Goal: Check status: Check status

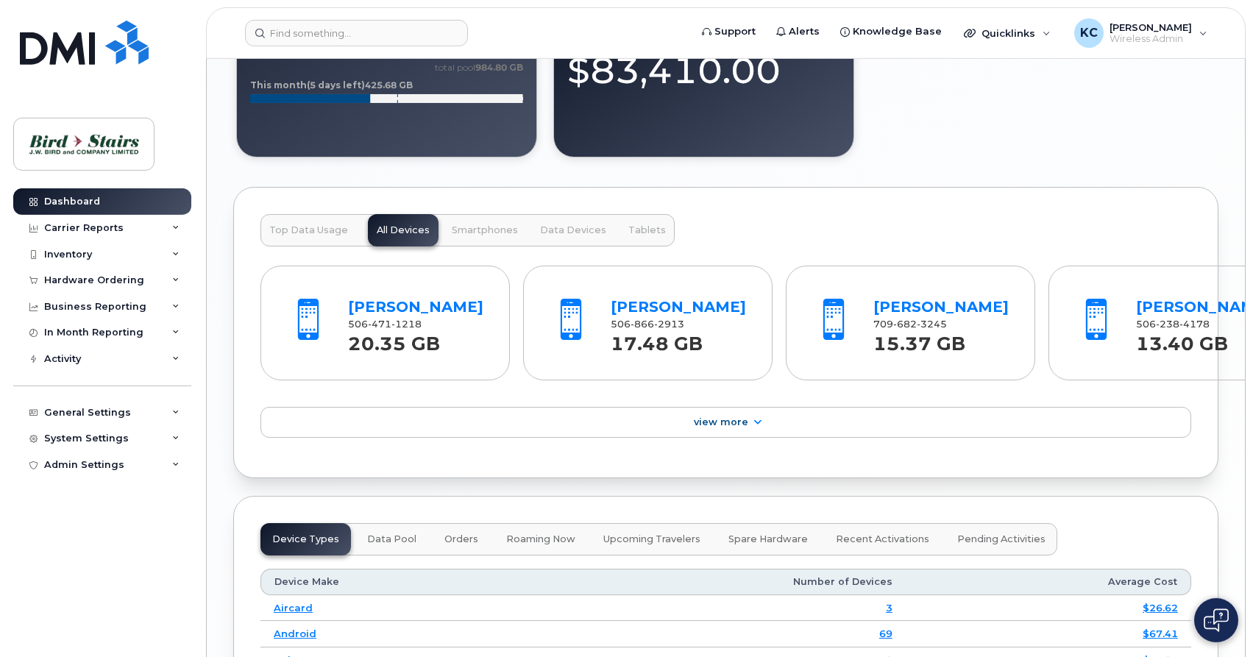
scroll to position [1651, 0]
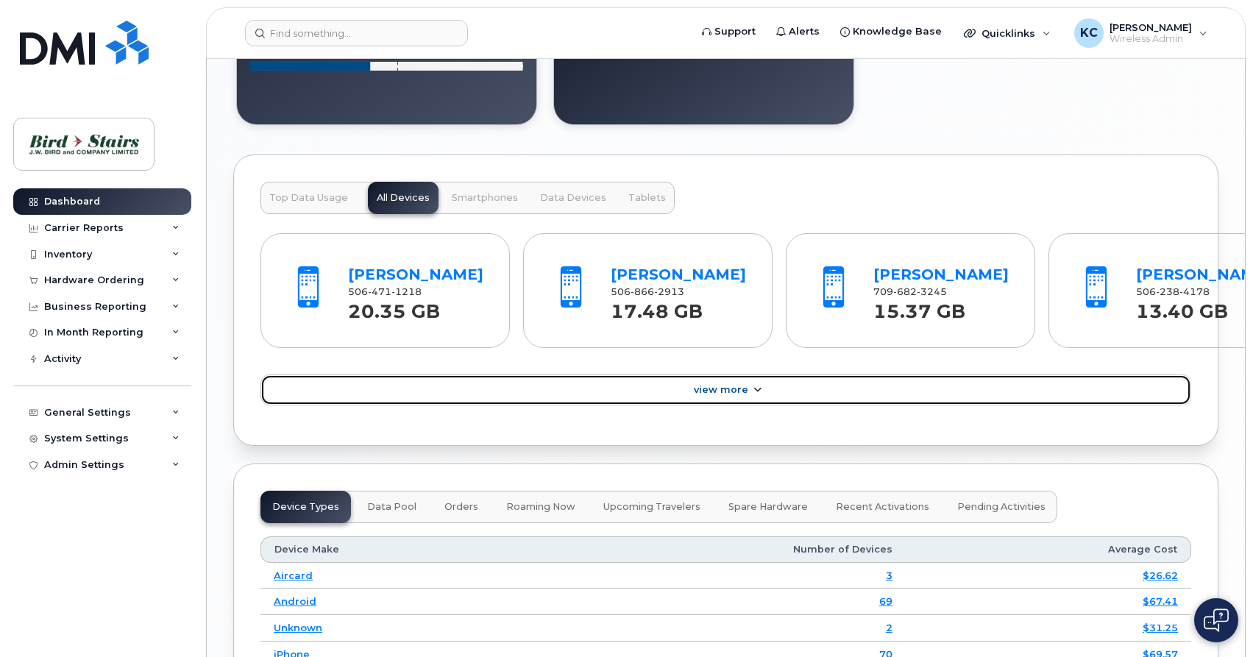
click at [751, 395] on icon at bounding box center [757, 391] width 12 height 10
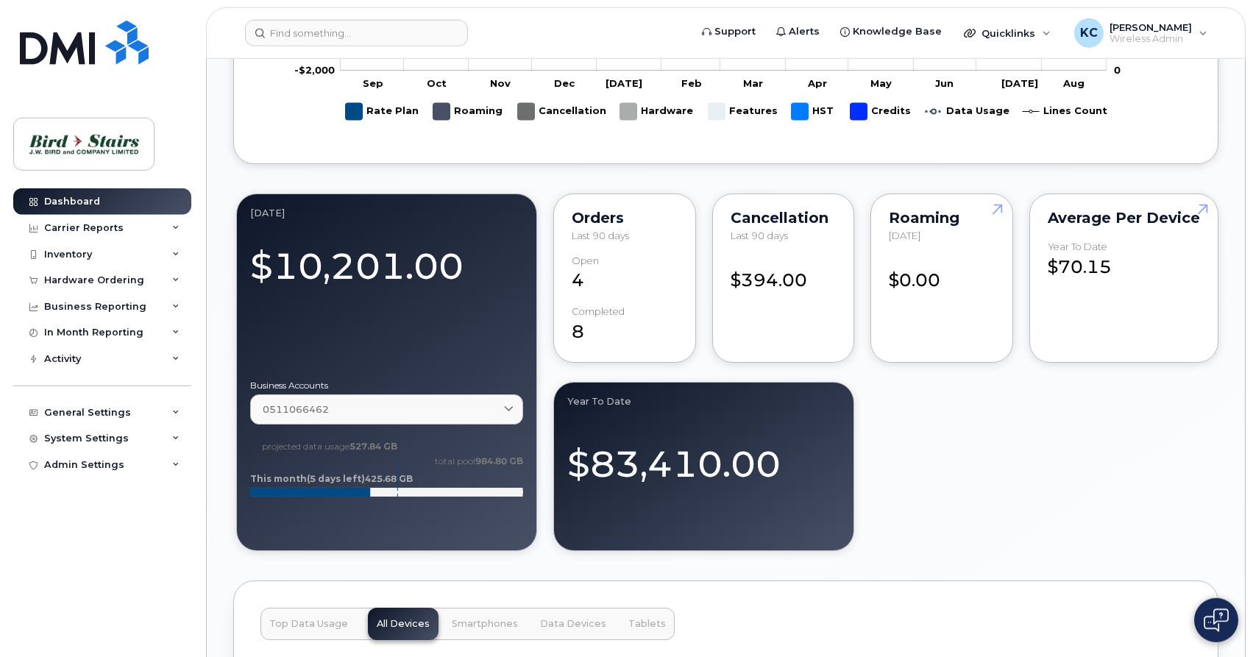
scroll to position [1170, 0]
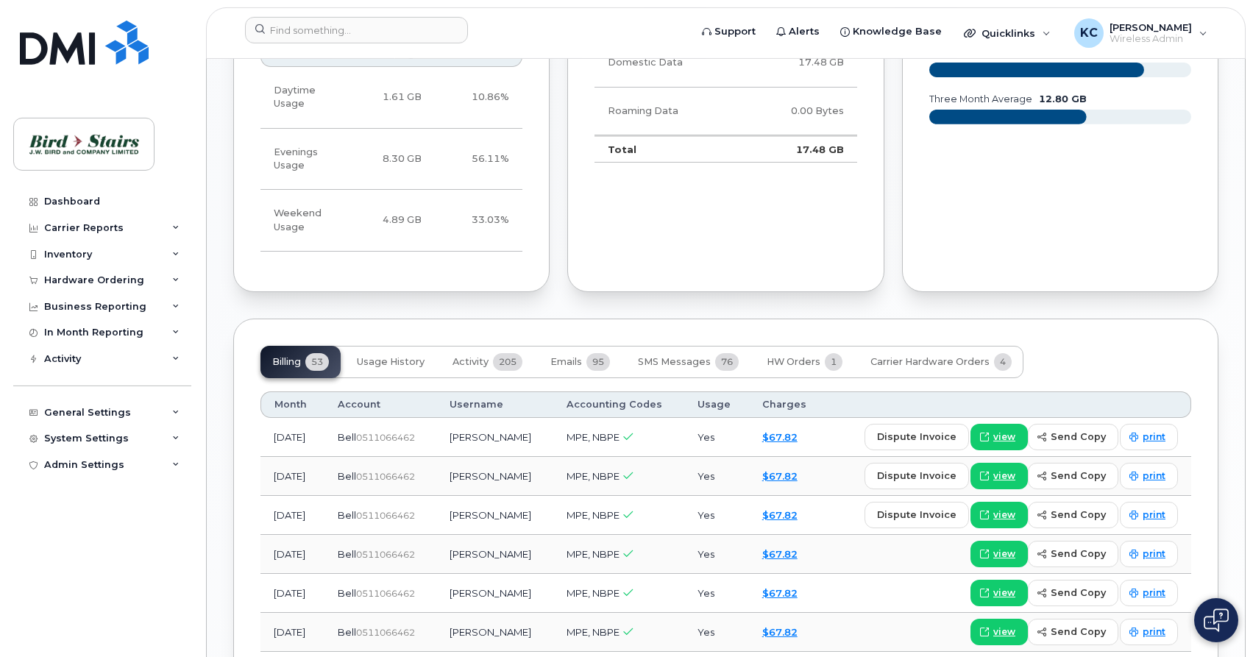
scroll to position [1201, 0]
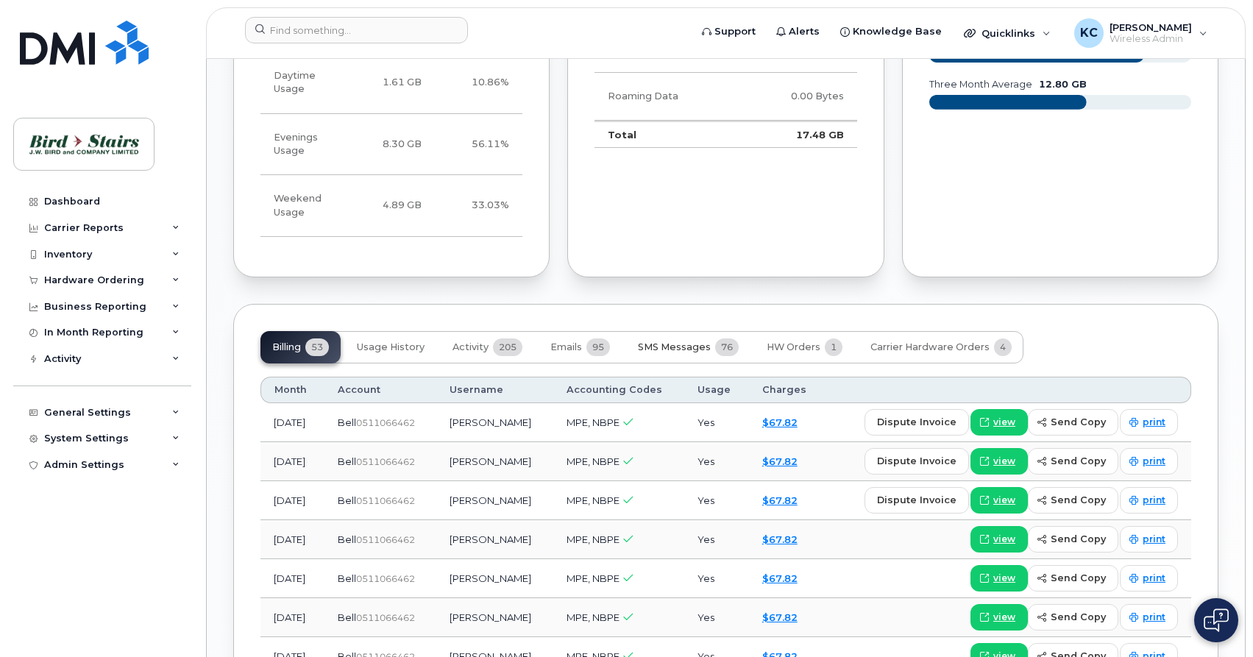
click at [684, 341] on span "SMS Messages" at bounding box center [674, 347] width 73 height 12
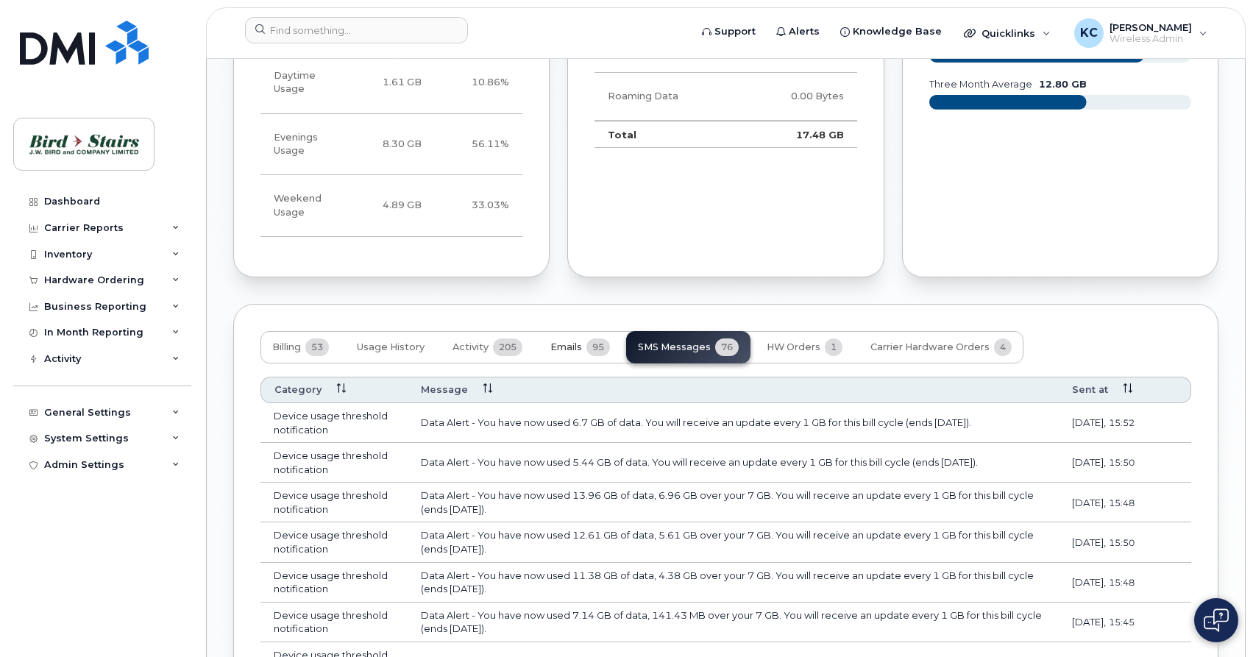
click at [568, 341] on span "Emails" at bounding box center [566, 347] width 32 height 12
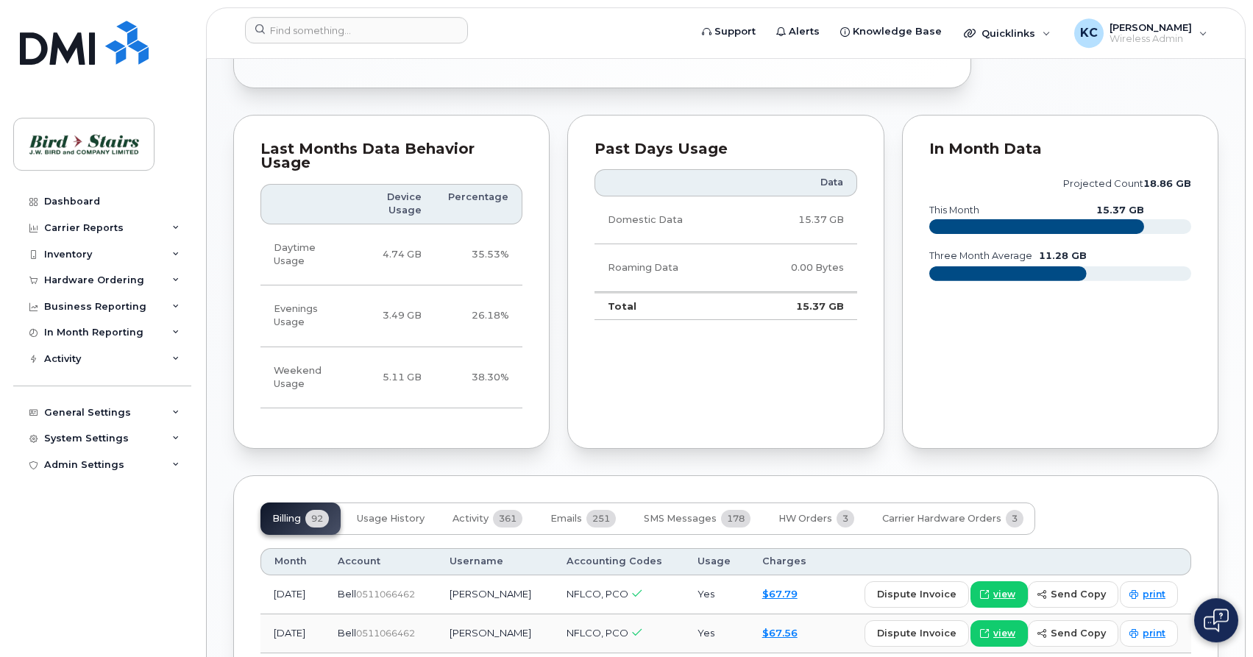
scroll to position [1126, 0]
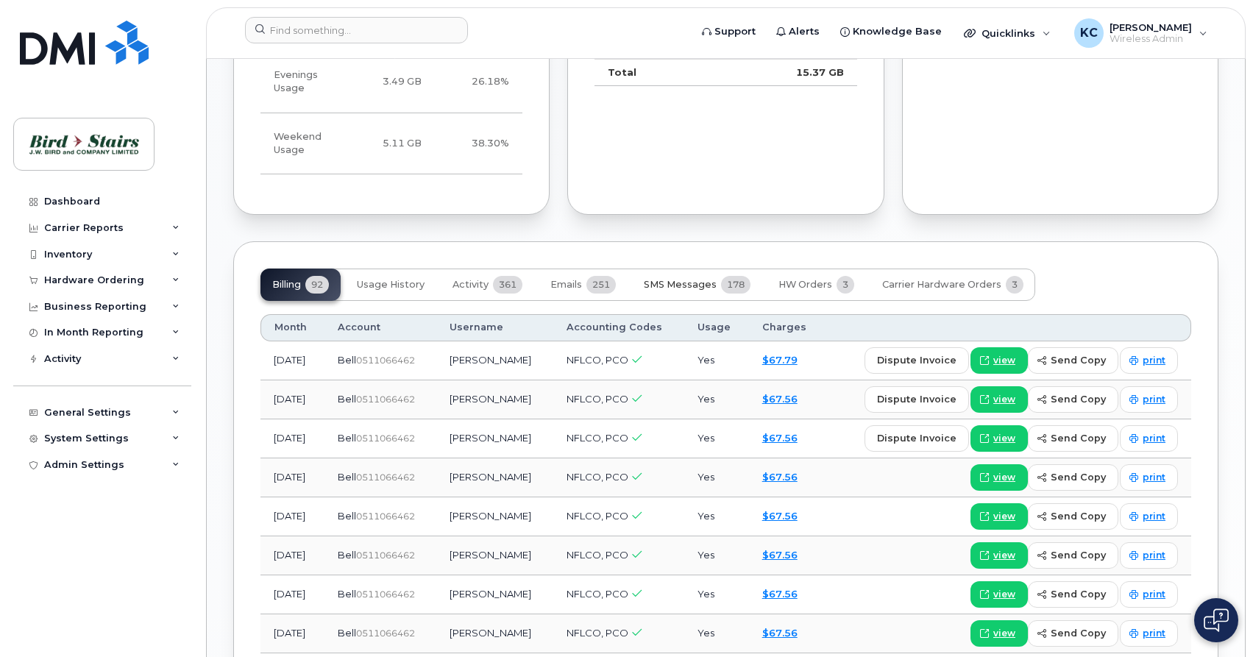
click at [671, 269] on button "SMS Messages 178" at bounding box center [697, 285] width 130 height 32
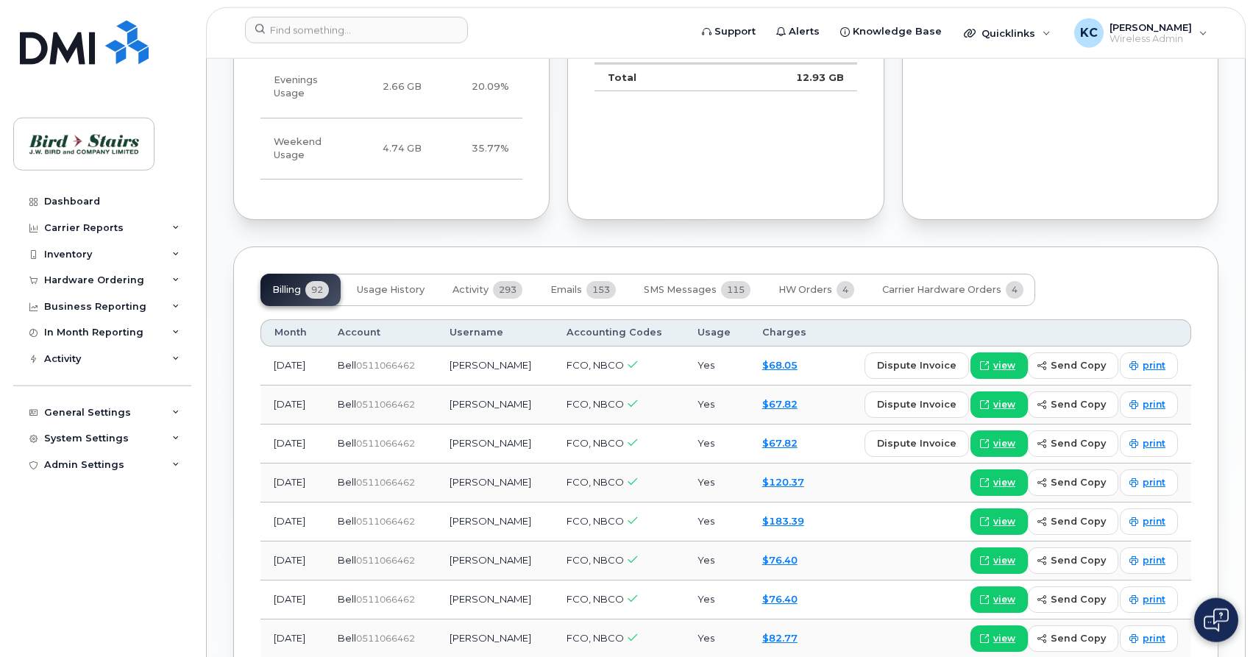
scroll to position [1201, 0]
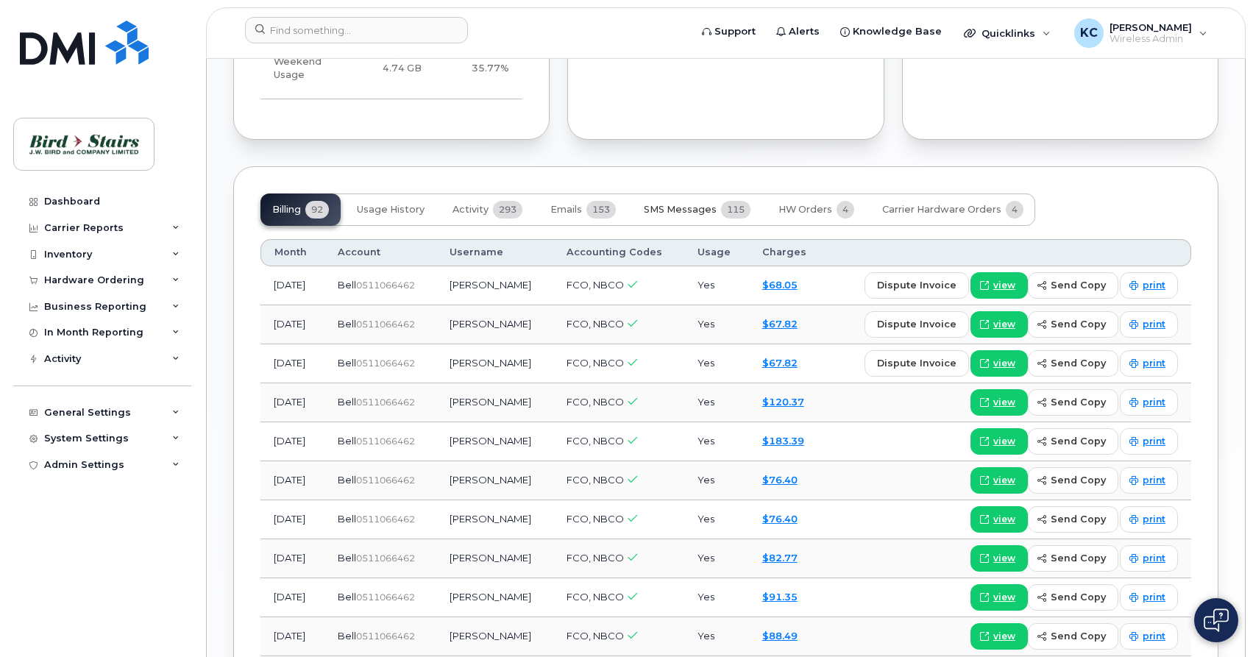
click at [667, 204] on span "SMS Messages" at bounding box center [680, 210] width 73 height 12
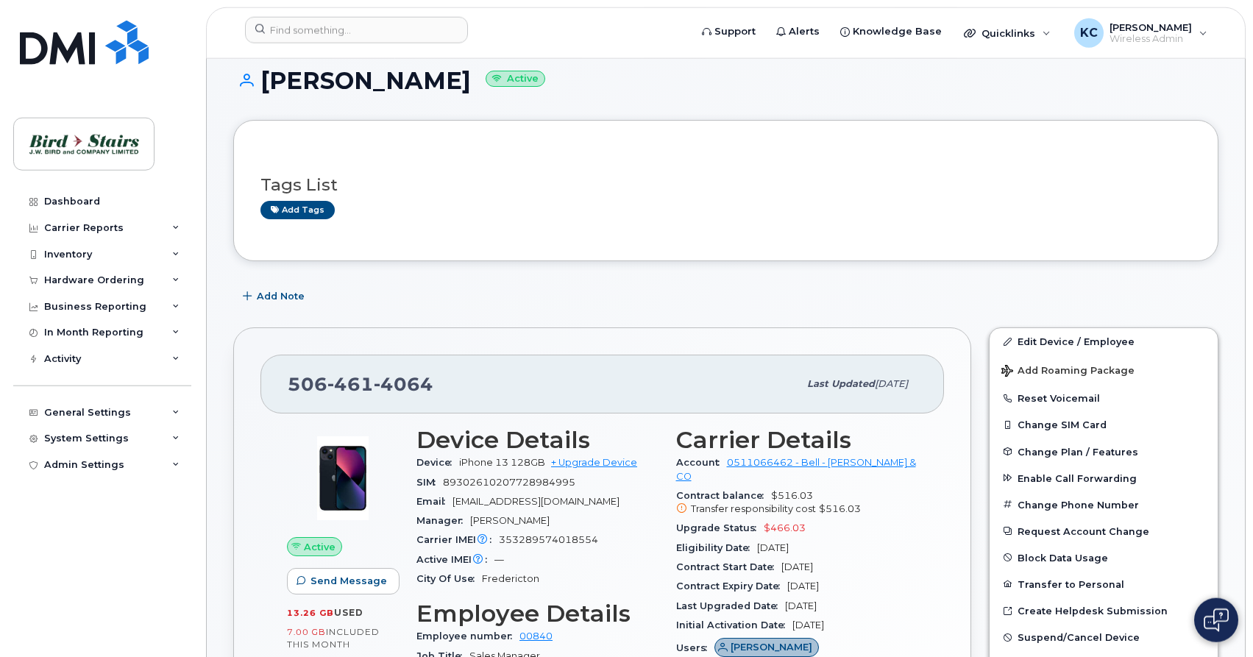
scroll to position [0, 0]
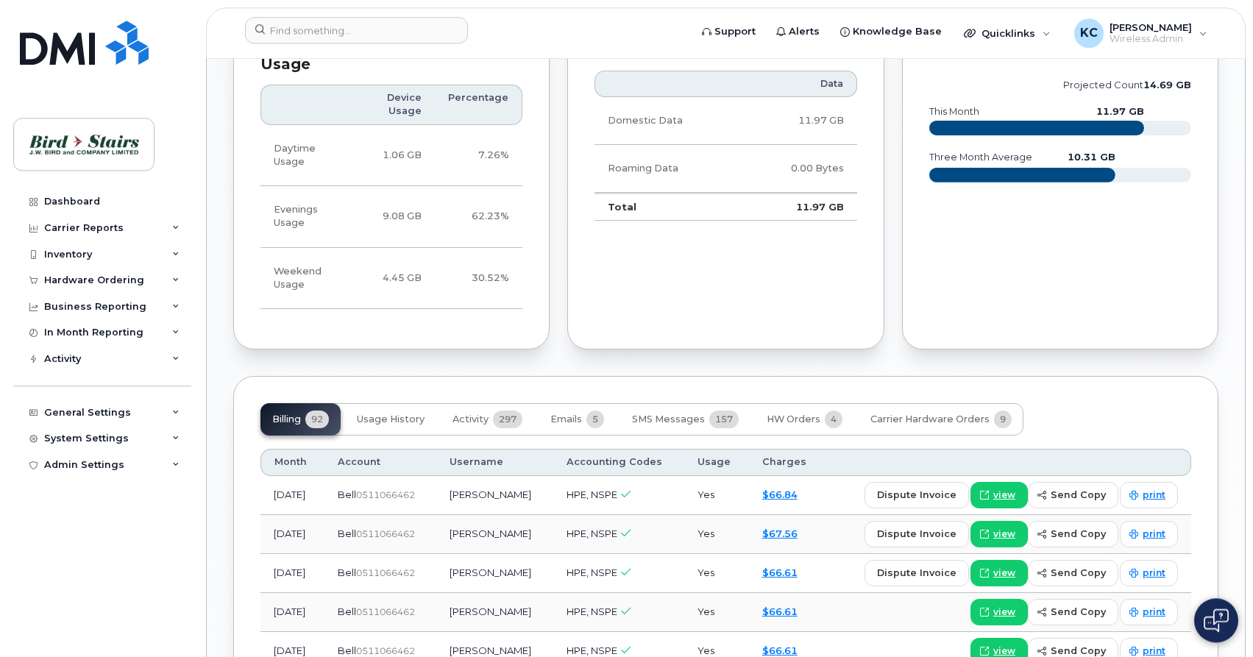
scroll to position [1276, 0]
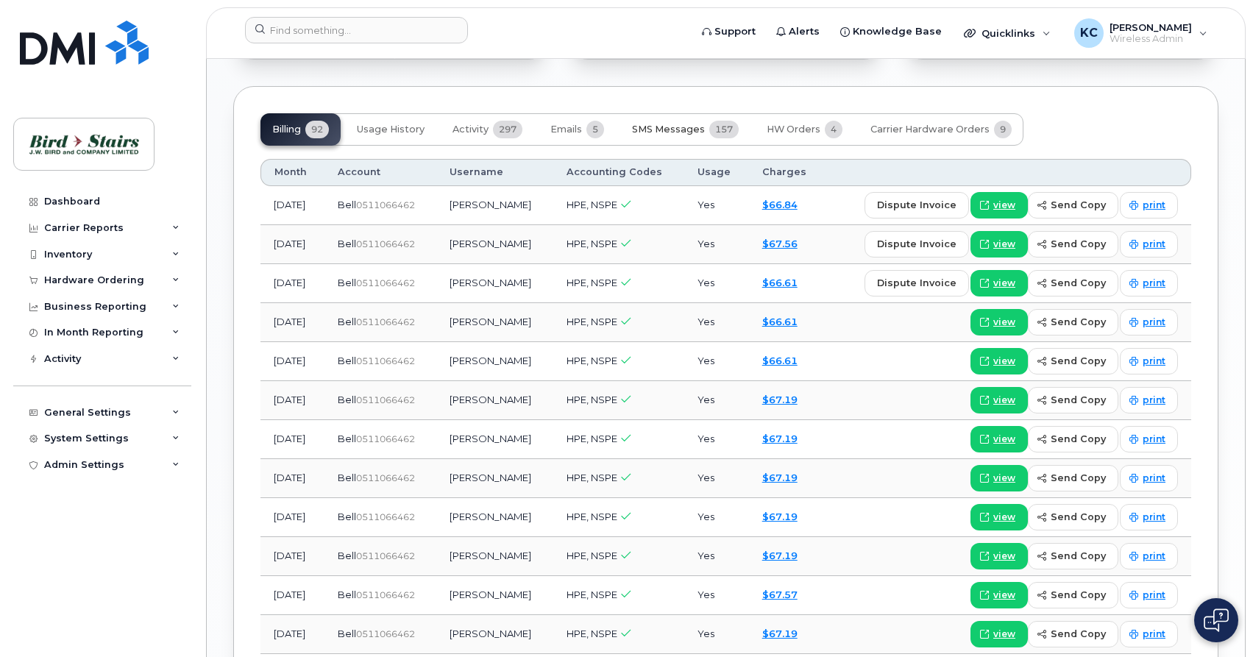
click at [665, 113] on button "SMS Messages 157" at bounding box center [685, 129] width 130 height 32
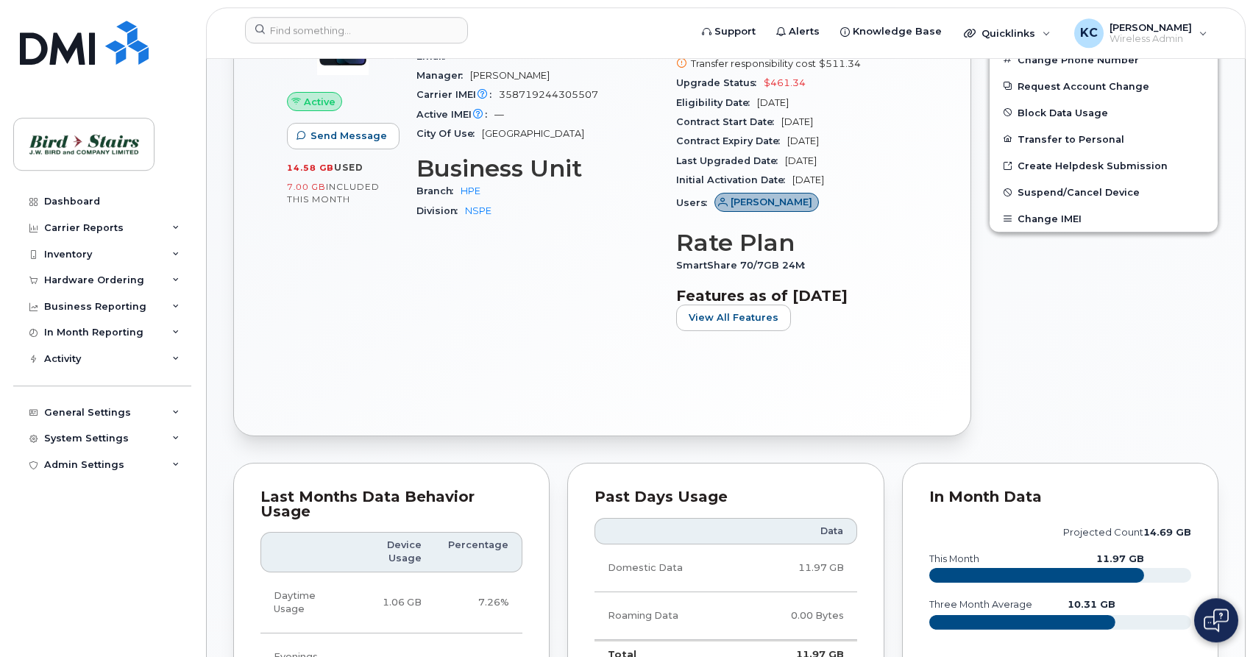
scroll to position [537, 0]
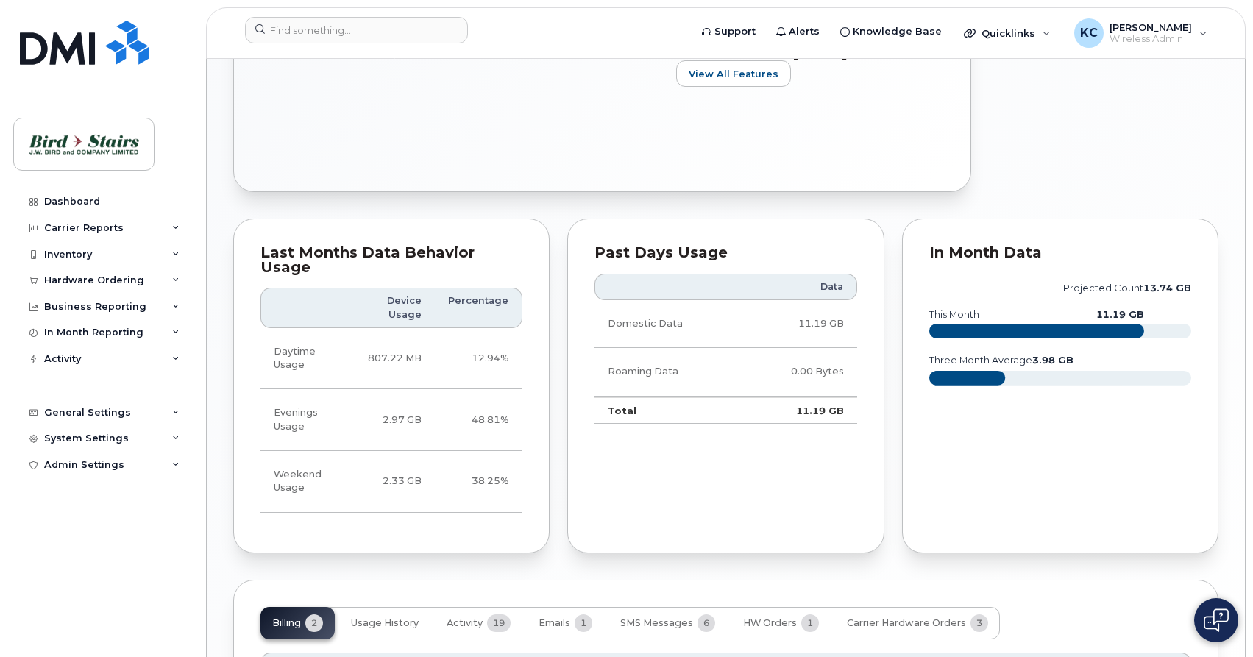
scroll to position [1087, 0]
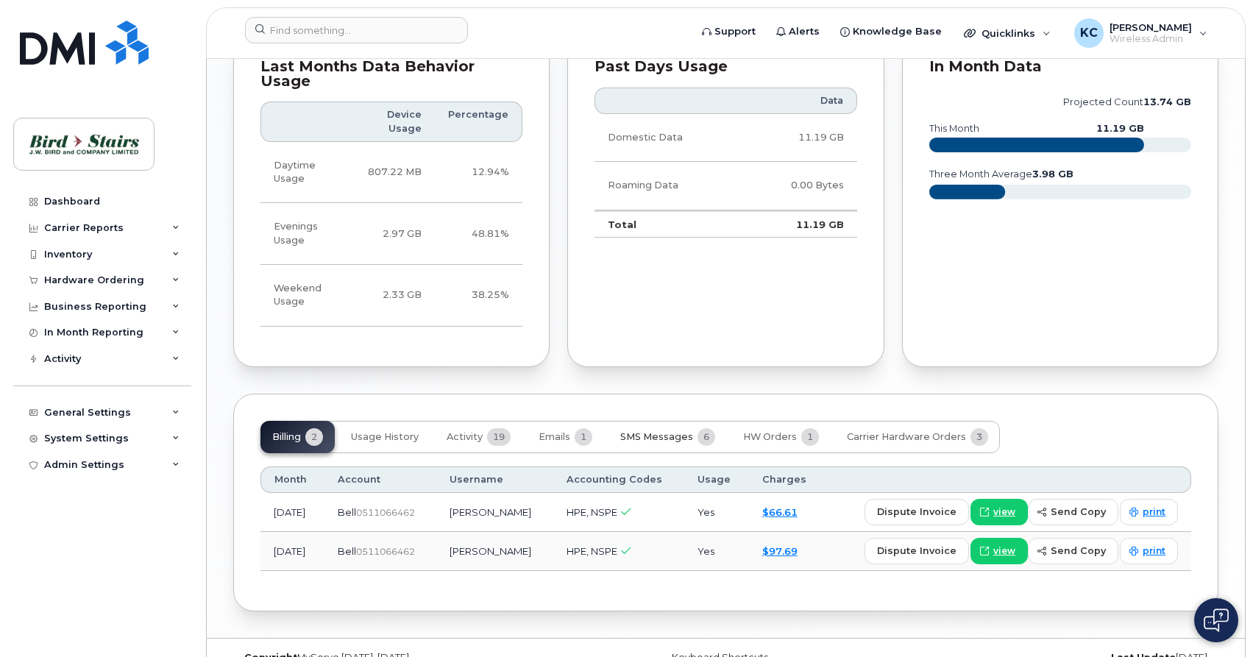
click at [643, 421] on button "SMS Messages 6" at bounding box center [668, 437] width 118 height 32
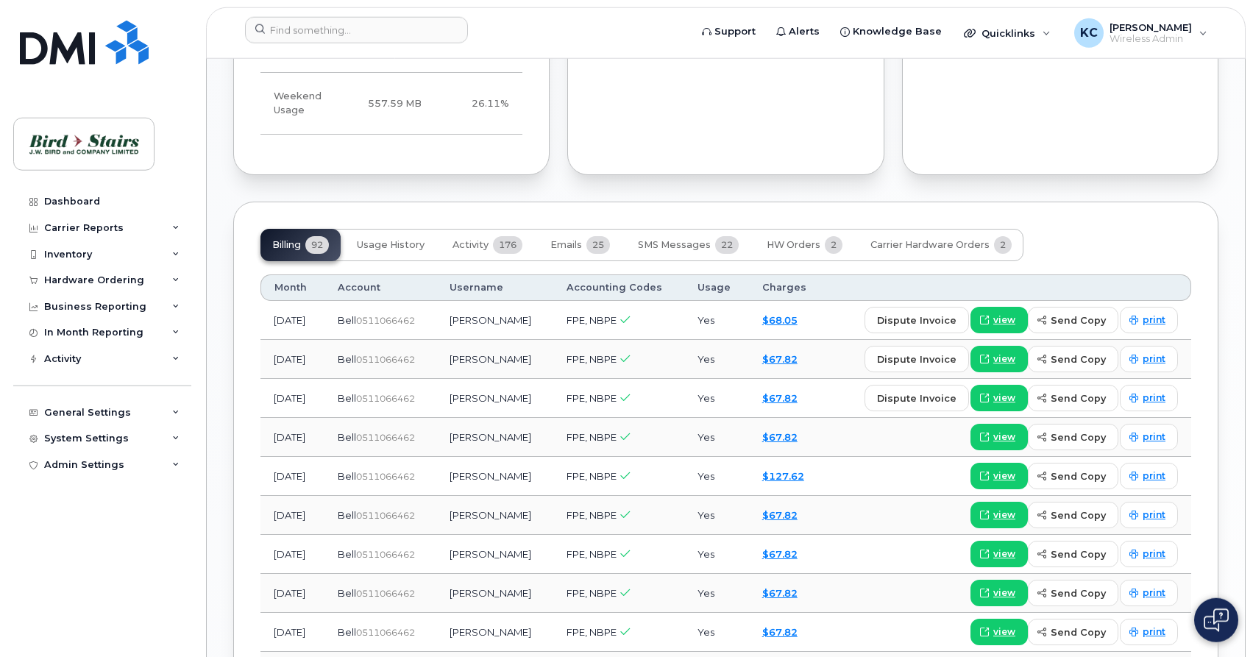
scroll to position [1276, 0]
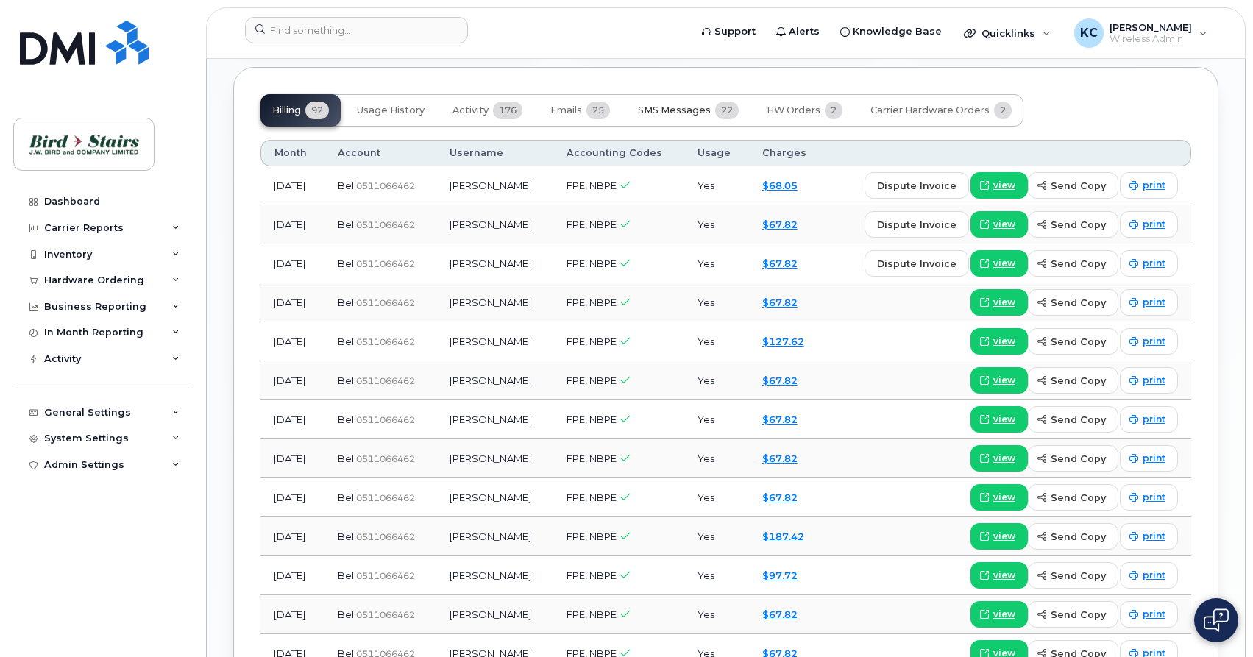
click at [664, 104] on span "SMS Messages" at bounding box center [674, 110] width 73 height 12
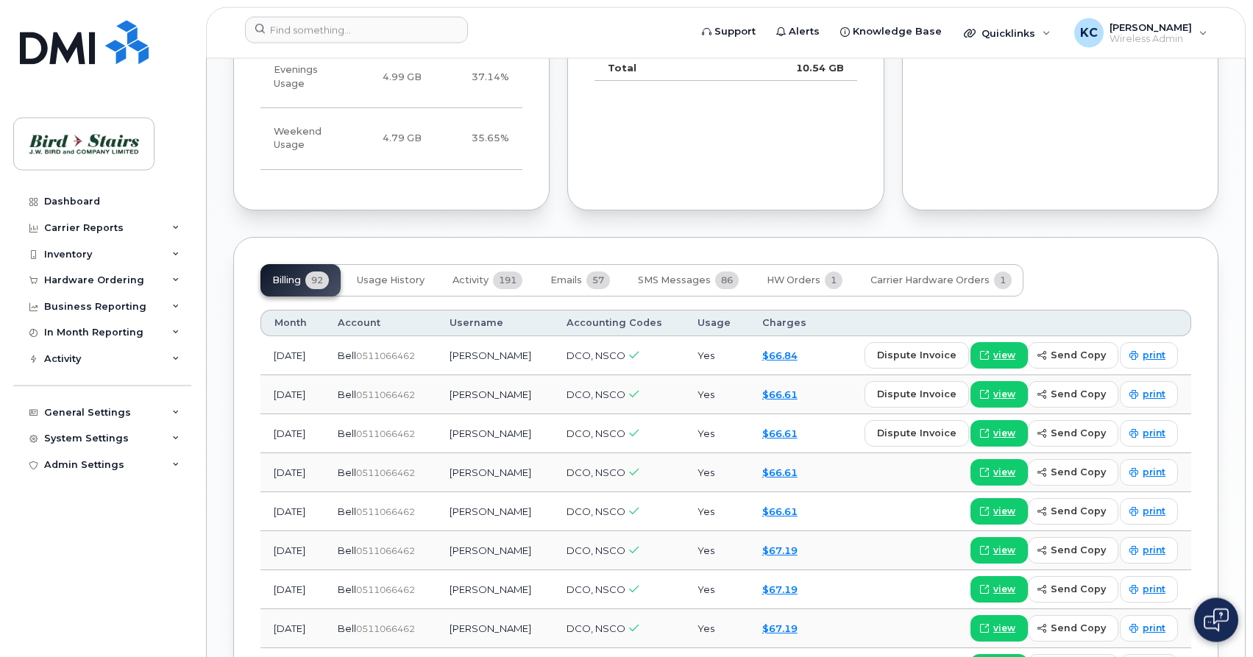
scroll to position [1201, 0]
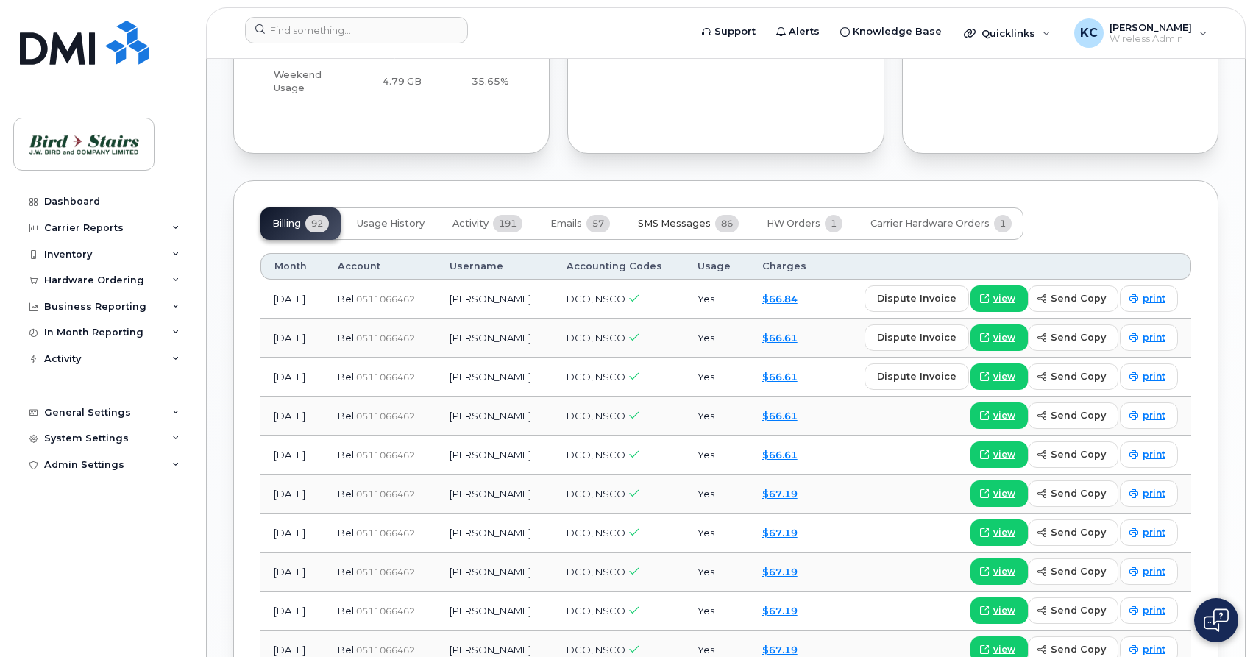
click at [669, 218] on span "SMS Messages" at bounding box center [674, 224] width 73 height 12
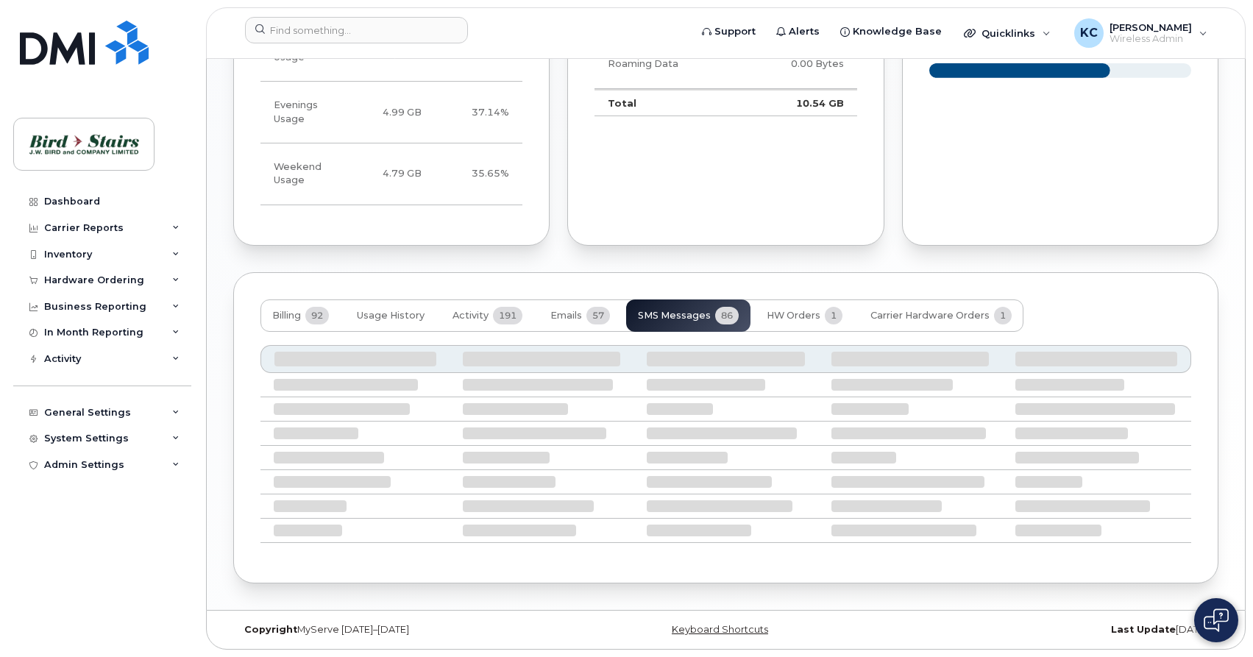
scroll to position [1094, 0]
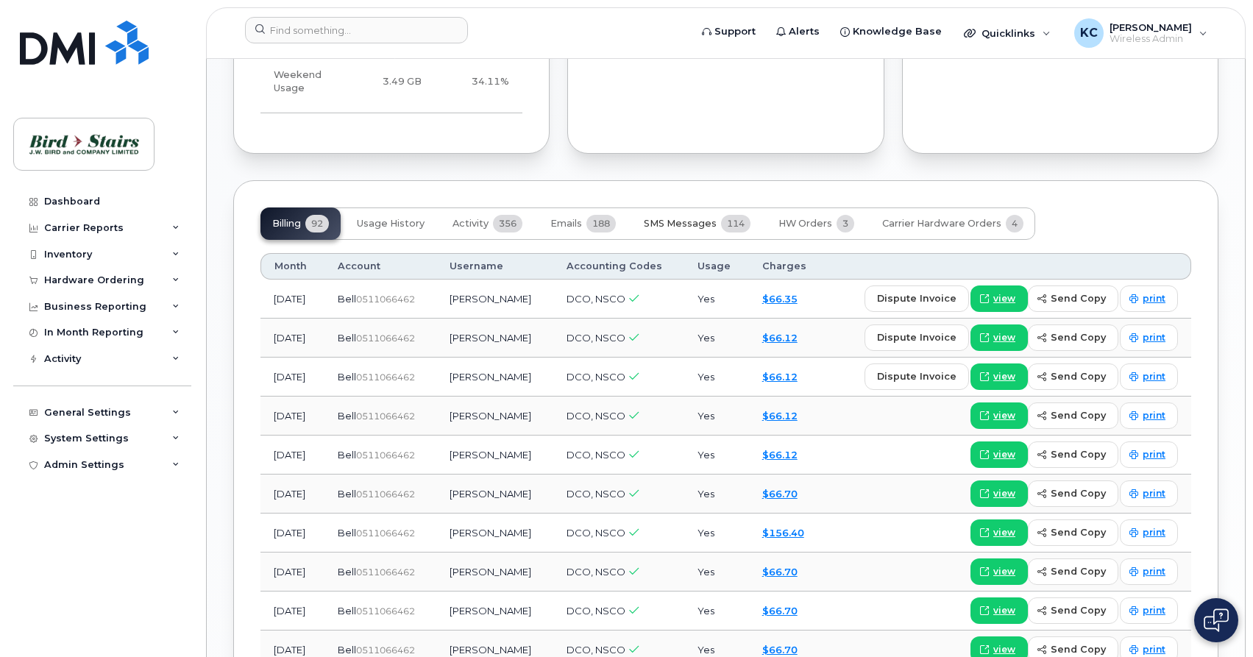
click at [667, 218] on span "SMS Messages" at bounding box center [680, 224] width 73 height 12
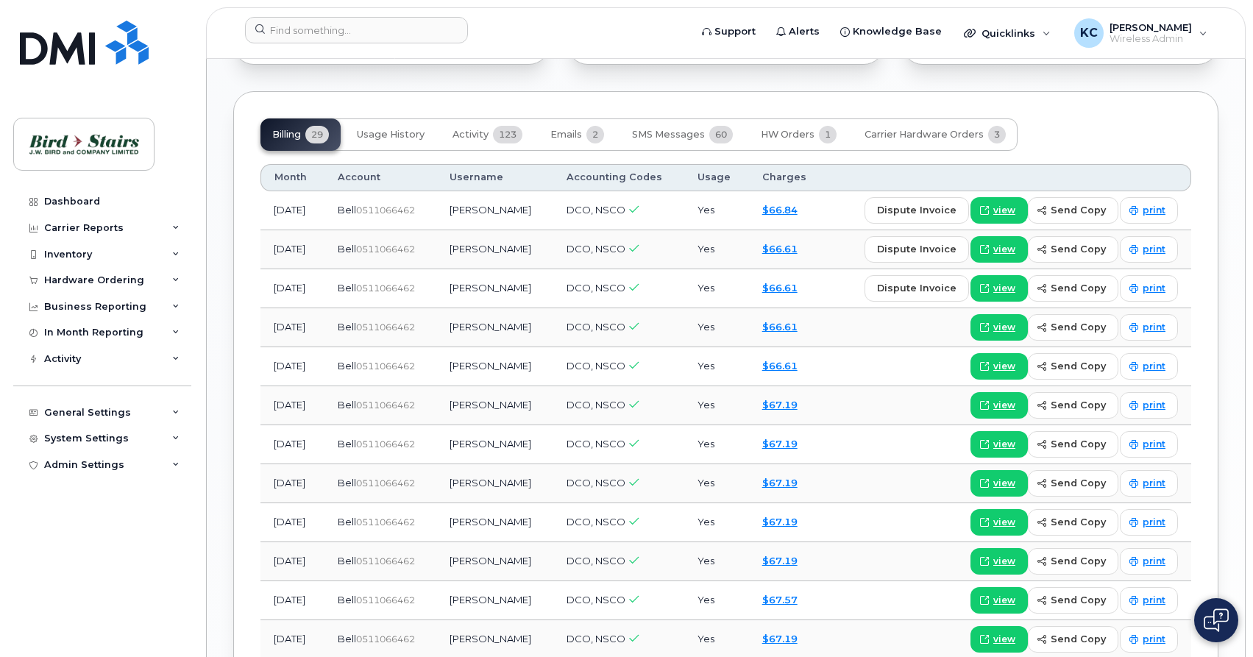
scroll to position [976, 0]
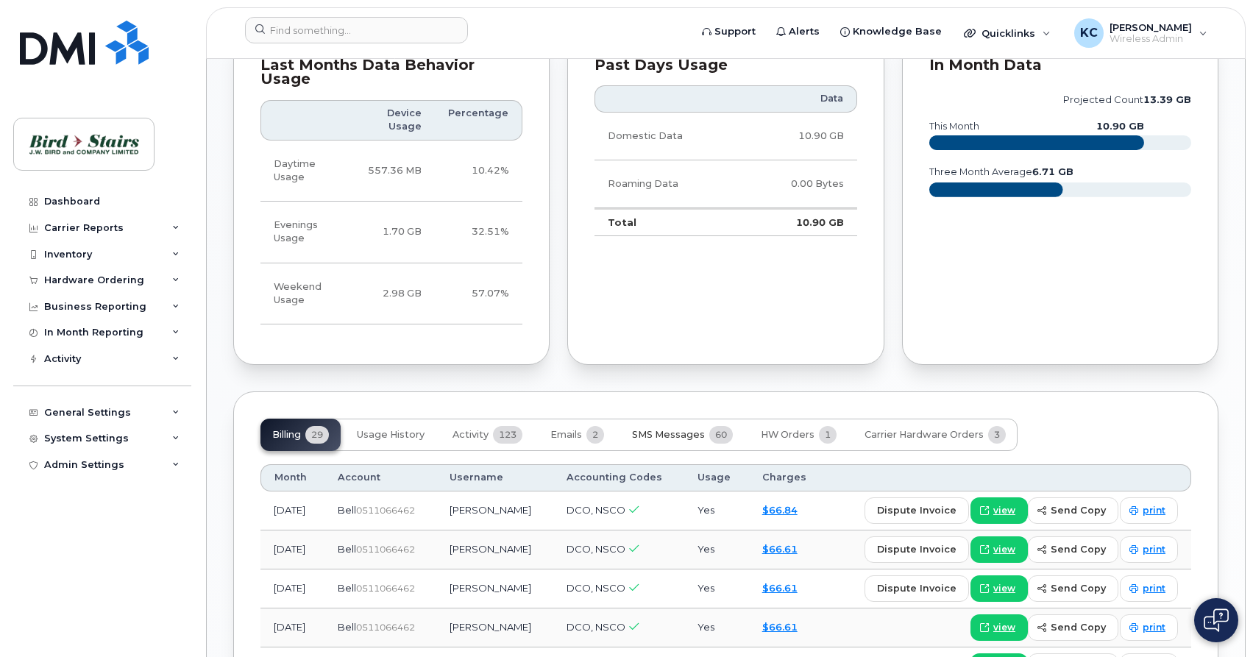
click at [670, 429] on span "SMS Messages" at bounding box center [668, 435] width 73 height 12
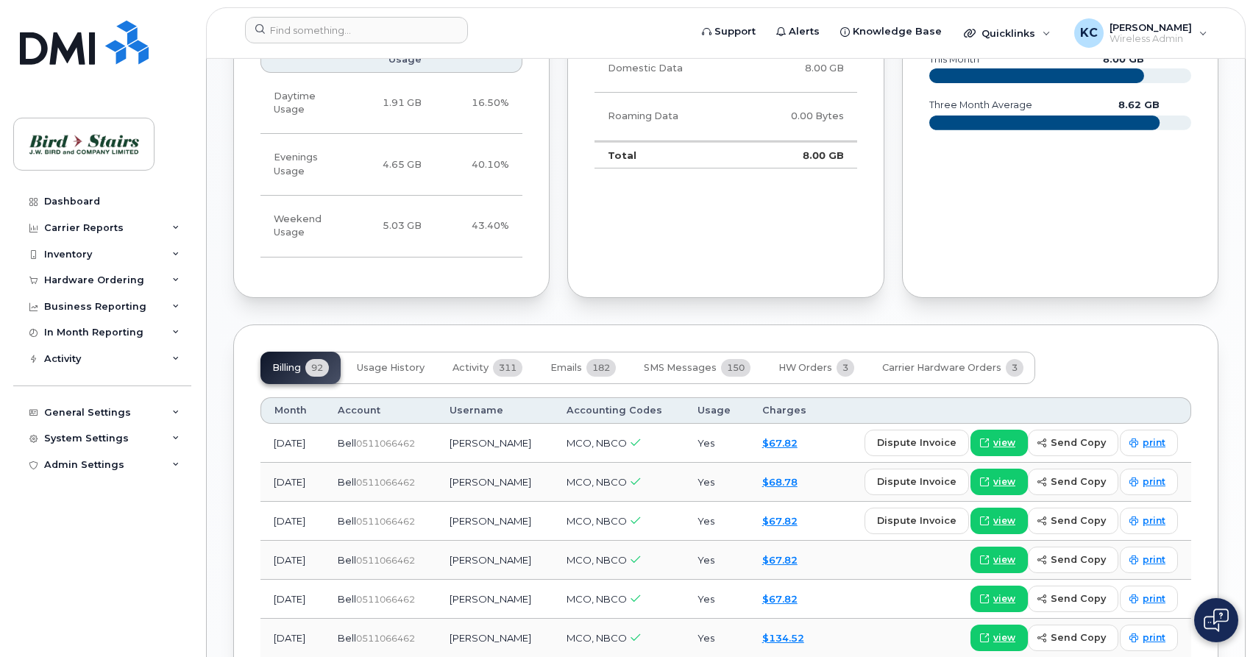
scroll to position [1126, 0]
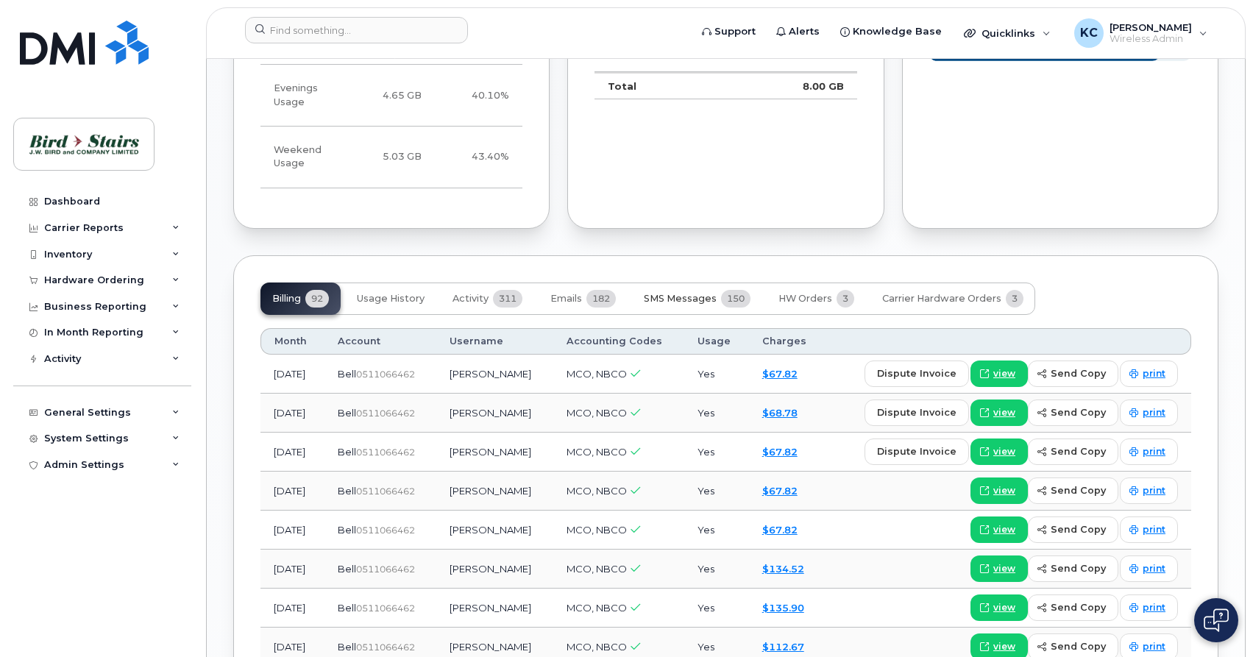
click at [673, 293] on span "SMS Messages" at bounding box center [680, 299] width 73 height 12
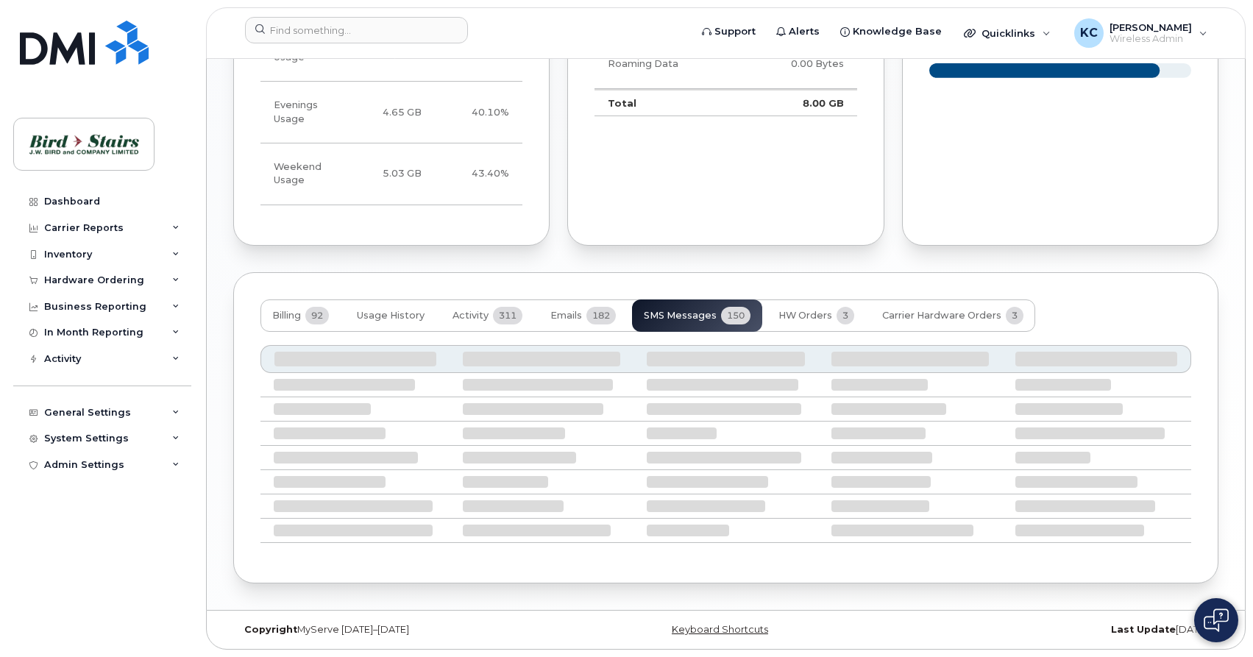
scroll to position [1081, 0]
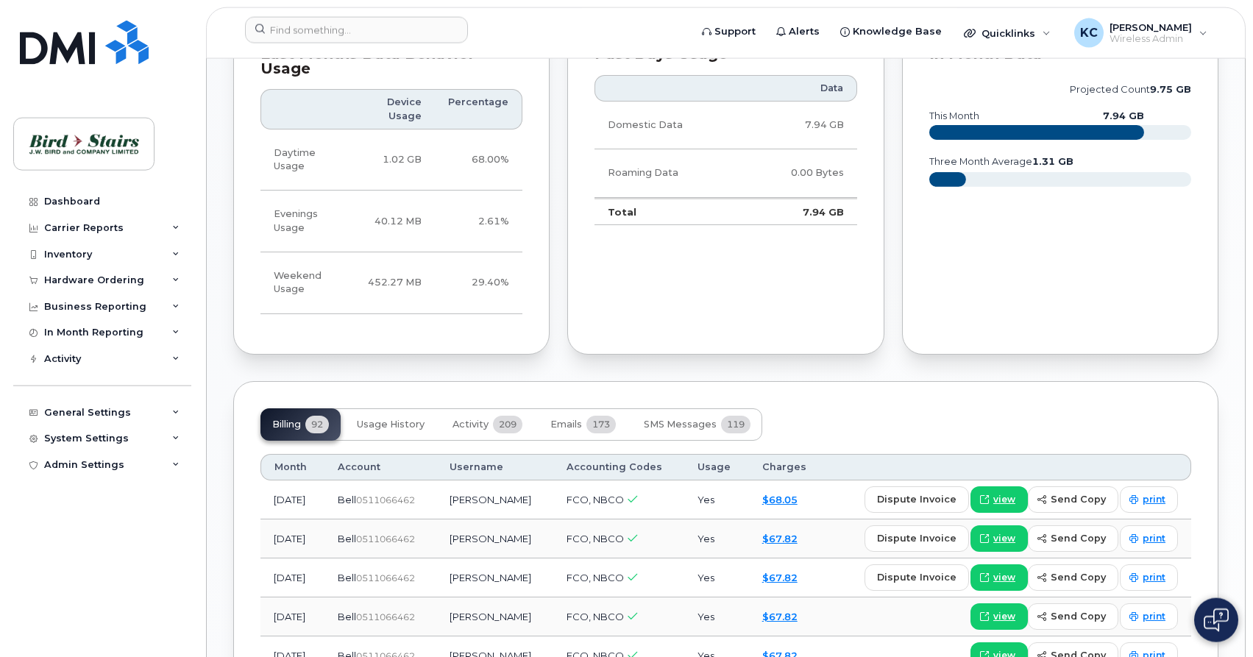
scroll to position [1276, 0]
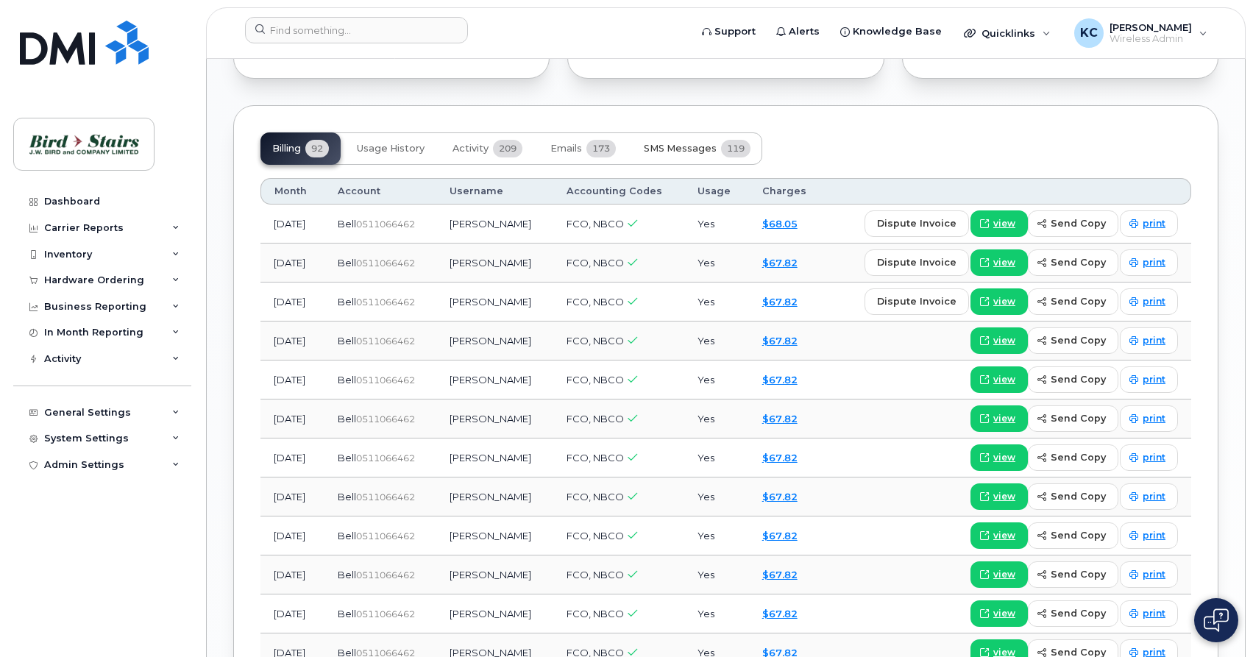
click at [681, 143] on span "SMS Messages" at bounding box center [680, 149] width 73 height 12
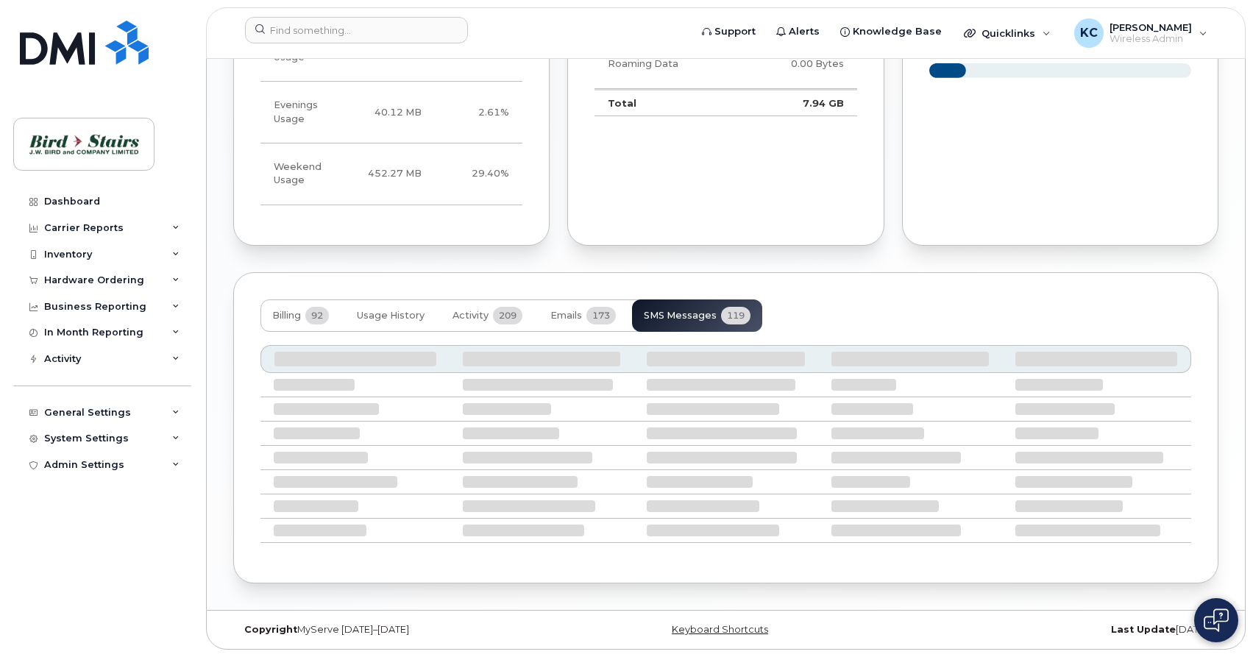
scroll to position [1094, 0]
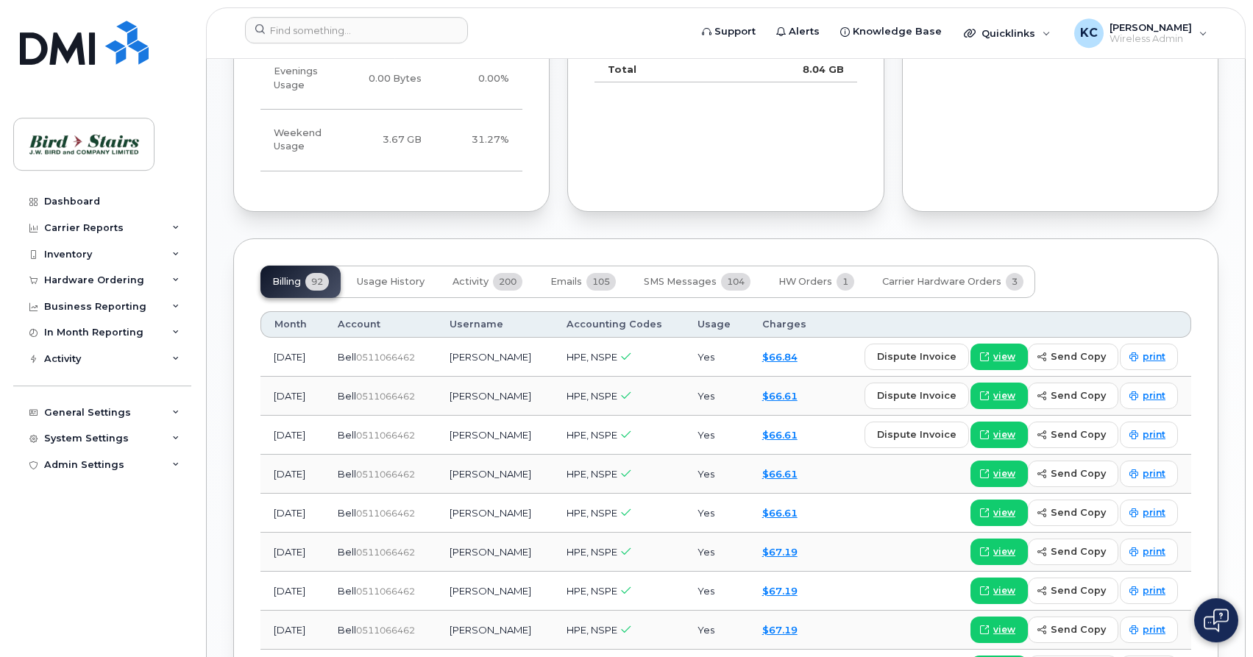
scroll to position [1276, 0]
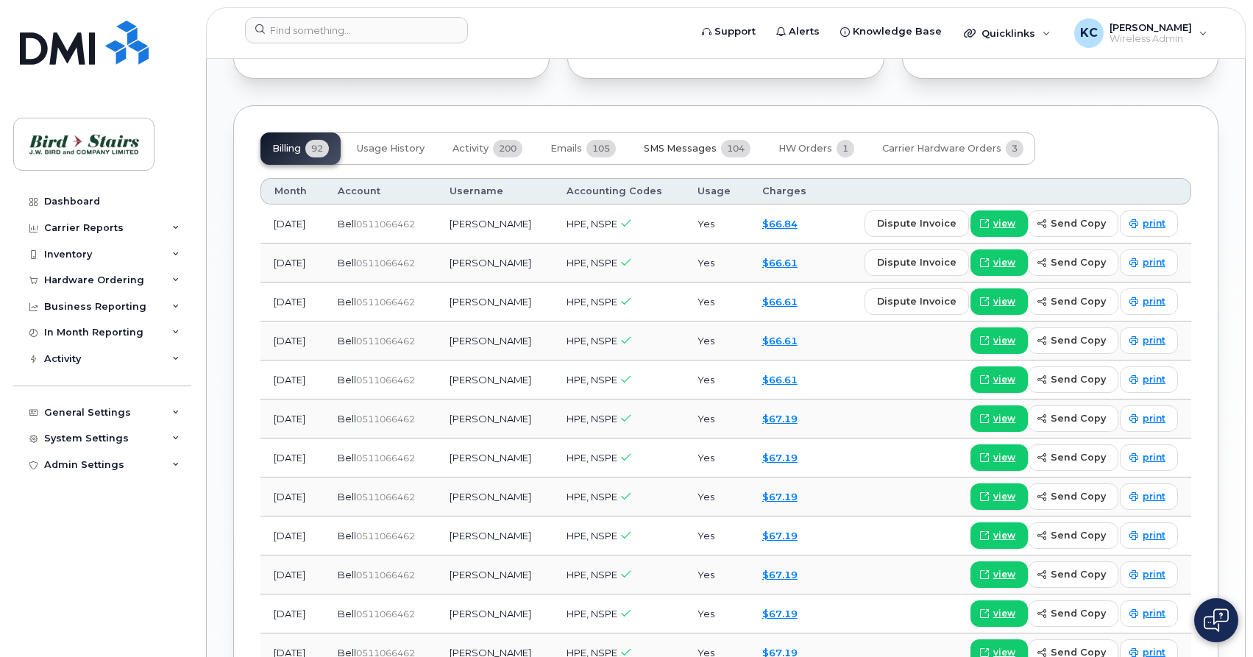
click at [668, 143] on span "SMS Messages" at bounding box center [680, 149] width 73 height 12
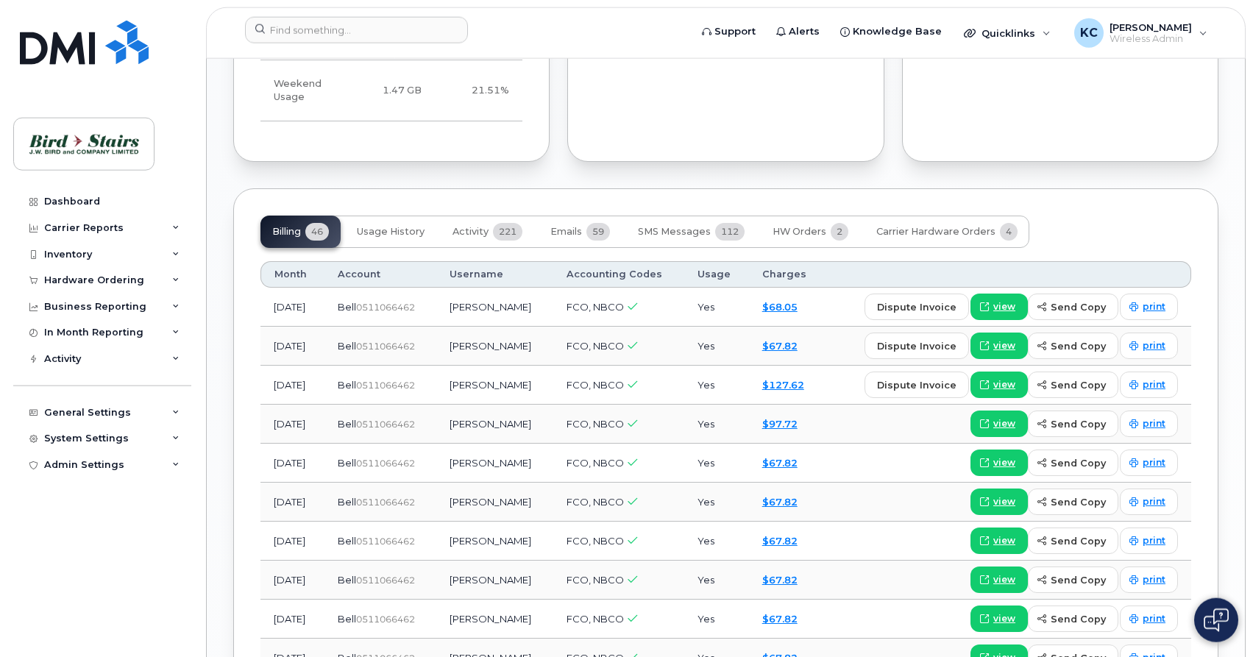
scroll to position [1351, 0]
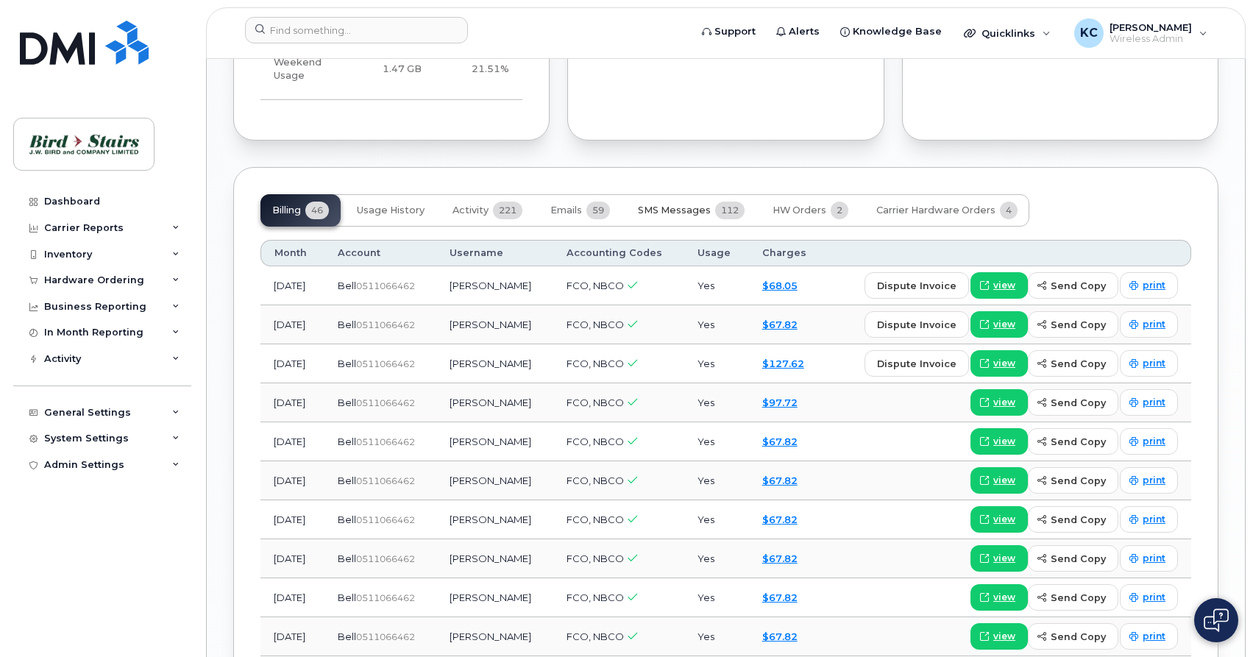
click at [683, 205] on span "SMS Messages" at bounding box center [674, 211] width 73 height 12
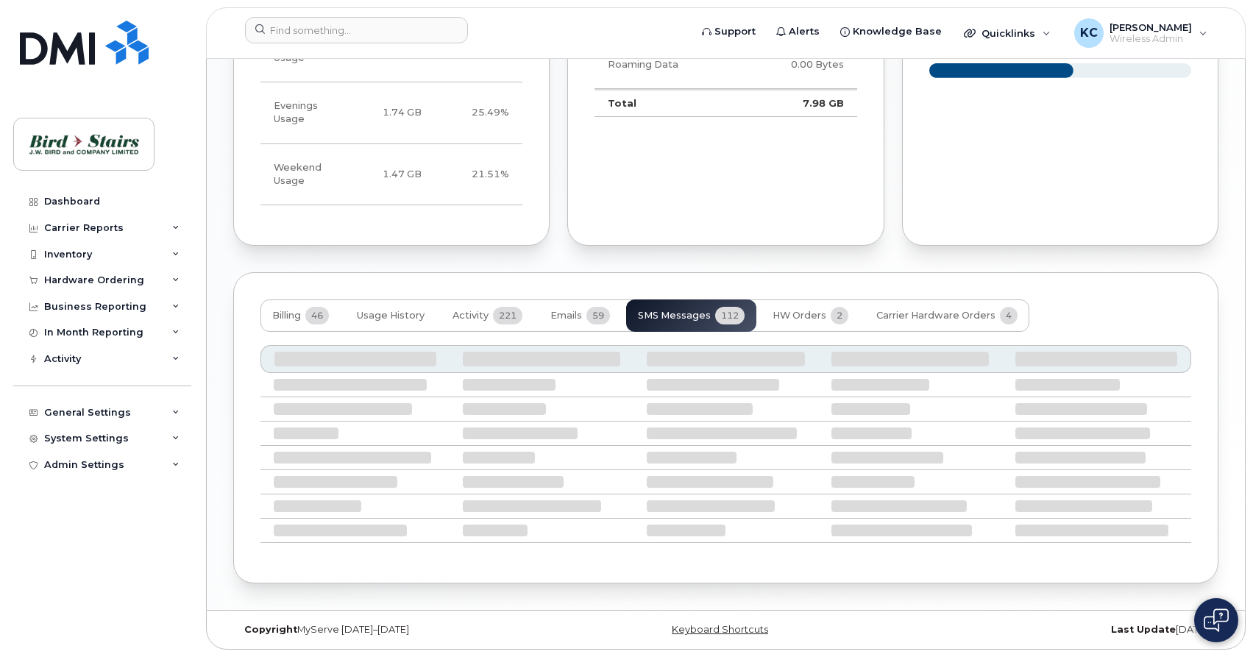
scroll to position [1232, 0]
